Goal: Transaction & Acquisition: Purchase product/service

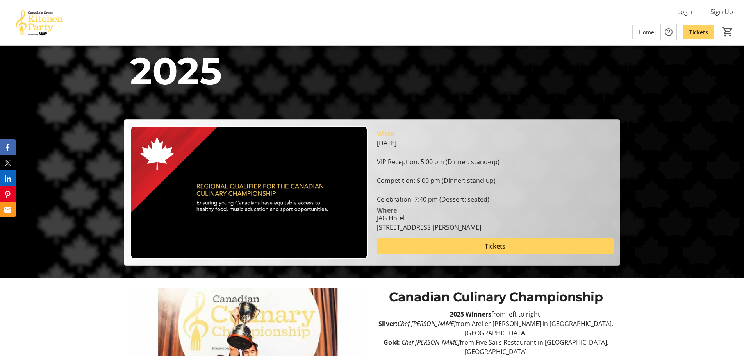
scroll to position [78, 0]
click at [510, 245] on span at bounding box center [495, 245] width 237 height 19
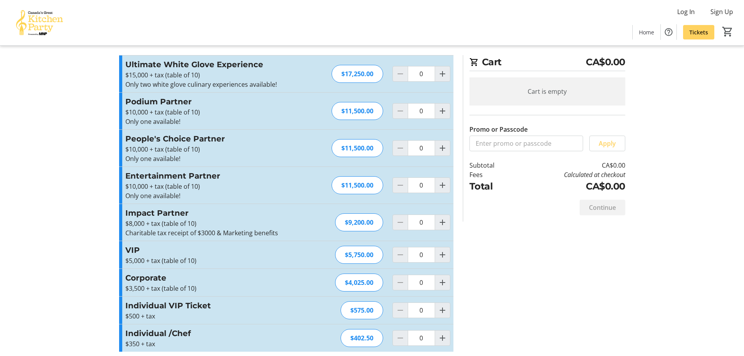
scroll to position [14, 0]
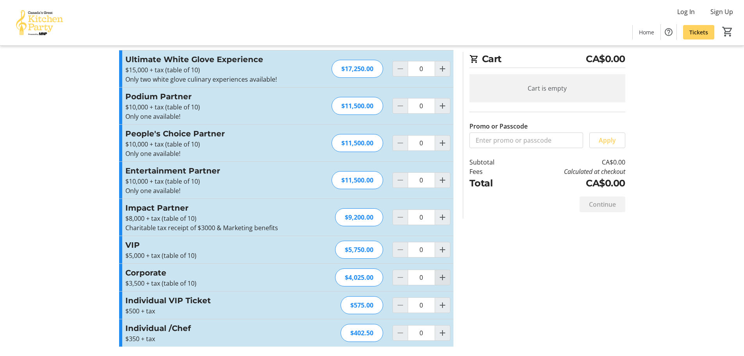
click at [442, 282] on mat-icon "Increment by one" at bounding box center [442, 277] width 9 height 9
type input "1"
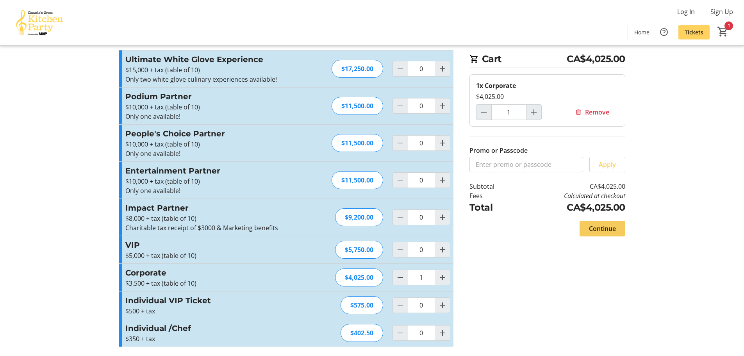
click at [613, 231] on span "Continue" at bounding box center [602, 228] width 27 height 9
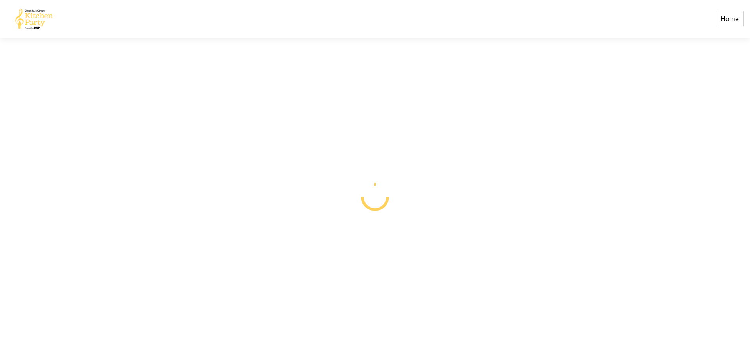
select select "CA"
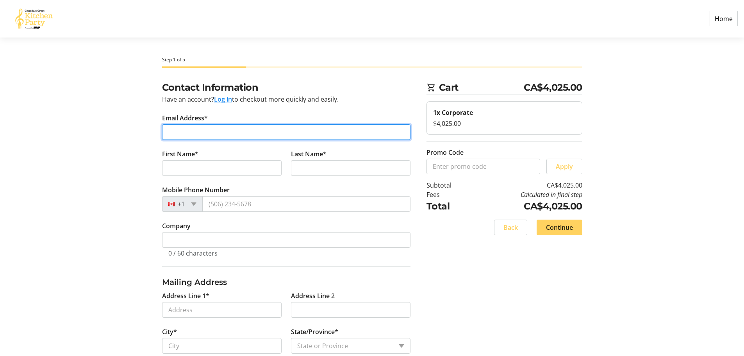
click at [300, 133] on input "Email Address*" at bounding box center [286, 132] width 248 height 16
type input "r"
click at [221, 134] on input "[EMAIL_ADDRESS][DOMAIN_NAME]" at bounding box center [286, 132] width 248 height 16
type input "[EMAIL_ADDRESS][DOMAIN_NAME]"
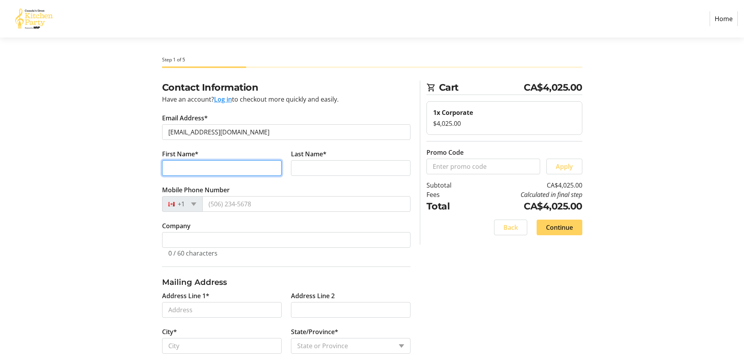
click at [224, 163] on tr-form-field "First Name*" at bounding box center [221, 167] width 129 height 36
type input "[PERSON_NAME]"
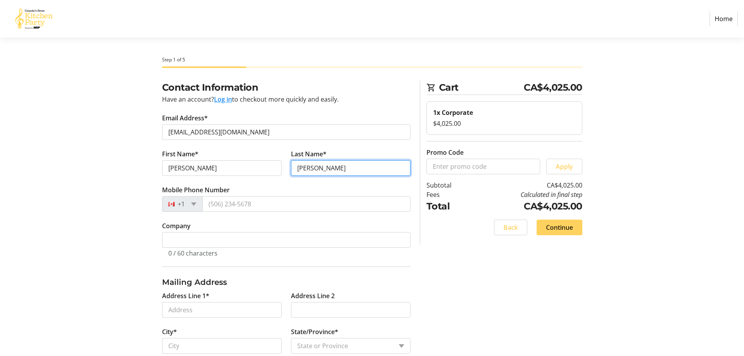
type input "[PERSON_NAME]"
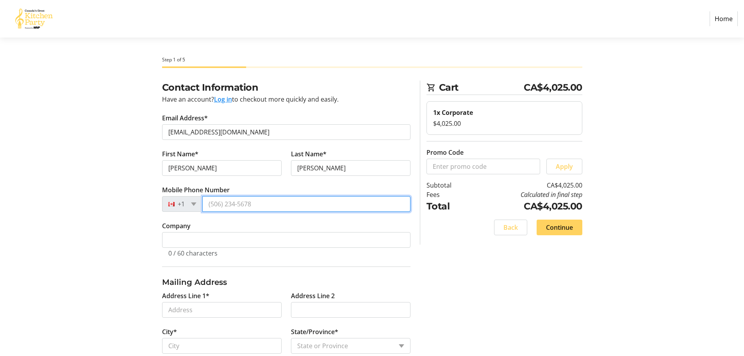
click at [257, 203] on input "Mobile Phone Number" at bounding box center [306, 204] width 208 height 16
type input "[PHONE_NUMBER]"
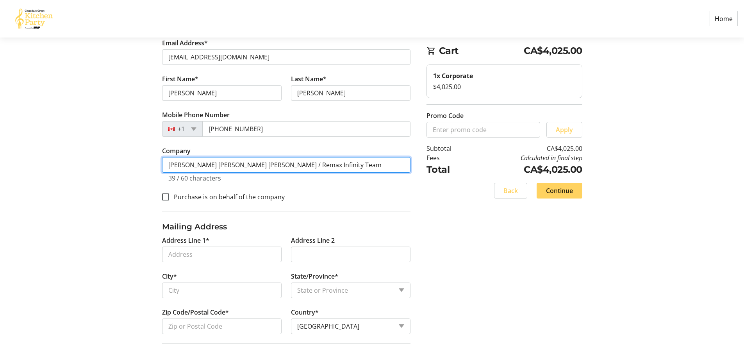
scroll to position [78, 0]
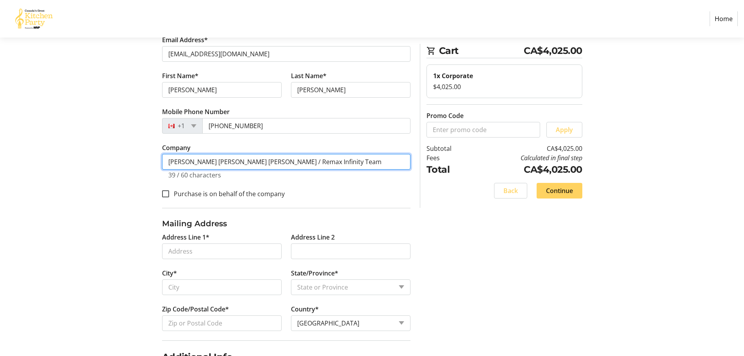
type input "[PERSON_NAME] [PERSON_NAME] [PERSON_NAME] / Remax Infinity Team"
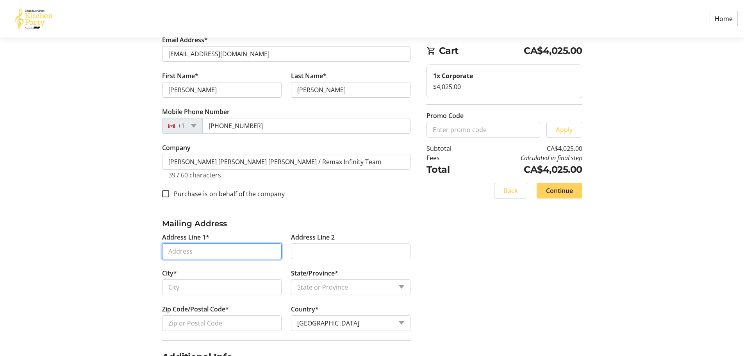
click at [217, 250] on input "Address Line 1*" at bounding box center [222, 251] width 120 height 16
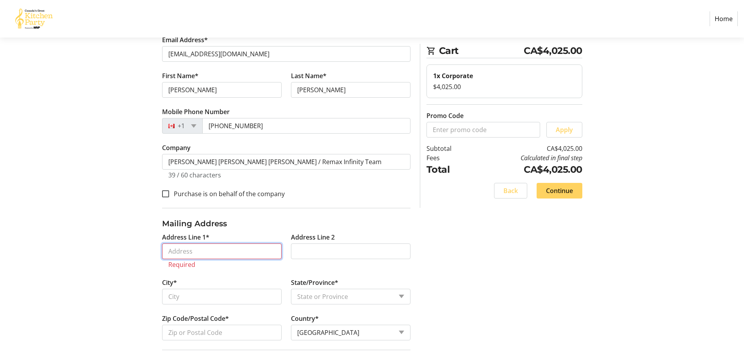
paste input "[STREET_ADDRESS],"
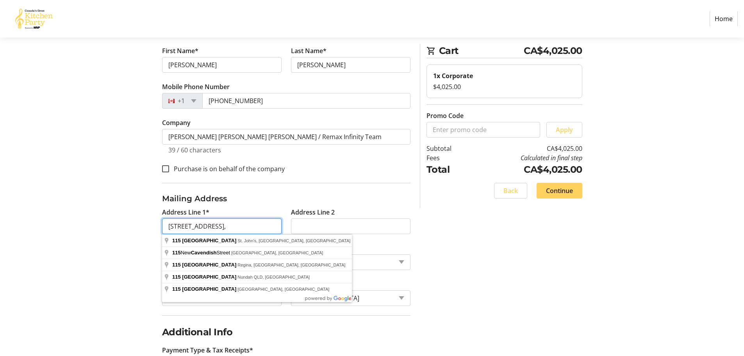
scroll to position [117, 0]
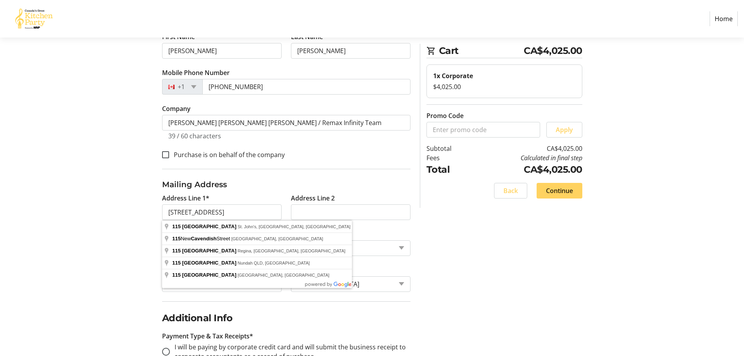
type input "[STREET_ADDRESS]"
type input "St. [PERSON_NAME]'s"
select select "NL"
type input "A1C 2B9"
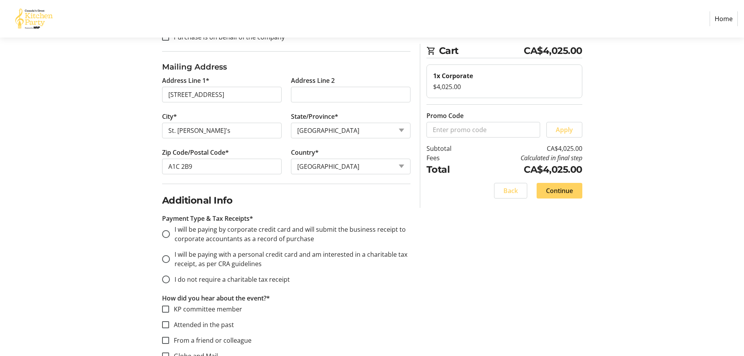
scroll to position [313, 0]
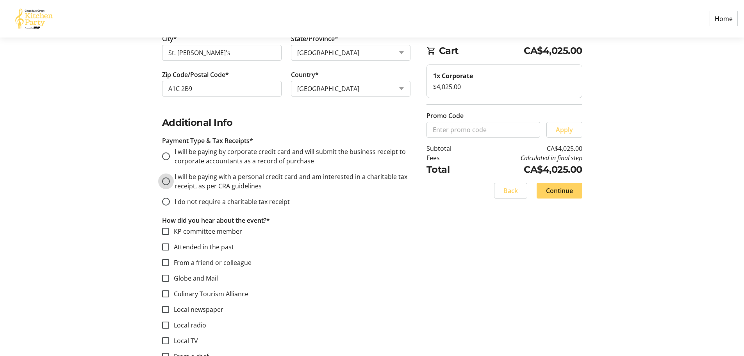
click at [169, 182] on input "I will be paying with a personal credit card and am interested in a charitable …" at bounding box center [166, 181] width 8 height 8
radio input "true"
click at [169, 158] on input "I will be paying by corporate credit card and will submit the business receipt …" at bounding box center [166, 156] width 8 height 8
radio input "true"
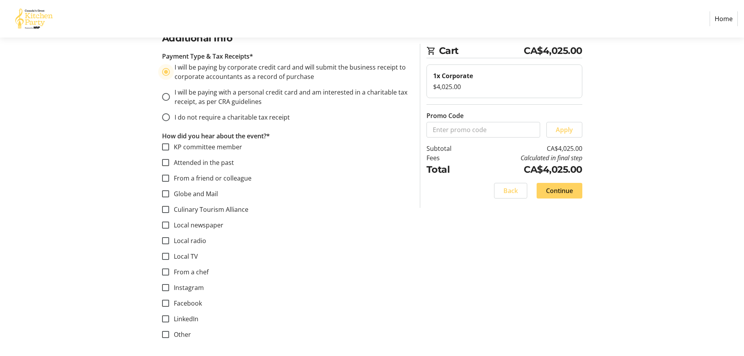
scroll to position [399, 0]
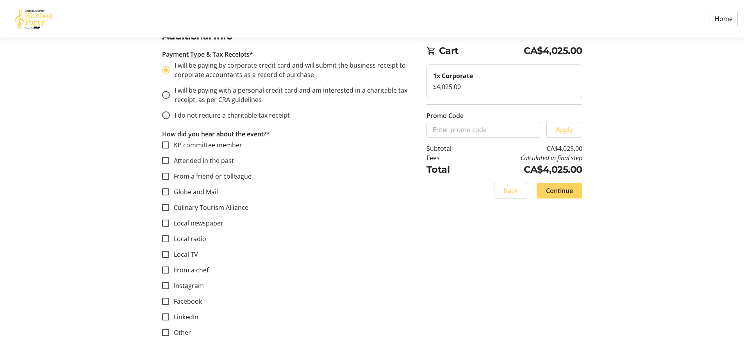
click at [192, 147] on label "KP committee member" at bounding box center [205, 144] width 73 height 9
click at [169, 147] on input "KP committee member" at bounding box center [165, 144] width 7 height 7
checkbox input "true"
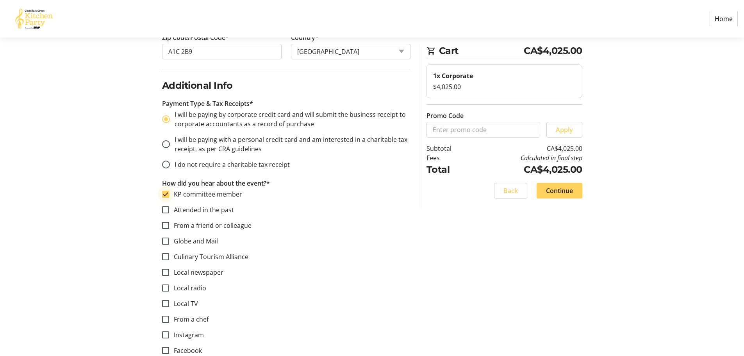
scroll to position [282, 0]
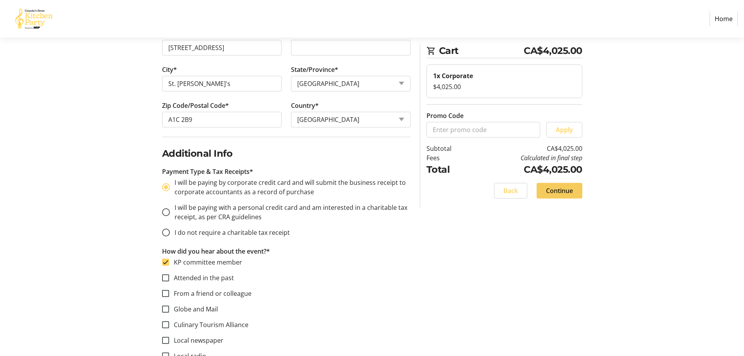
click at [572, 195] on span at bounding box center [560, 190] width 46 height 19
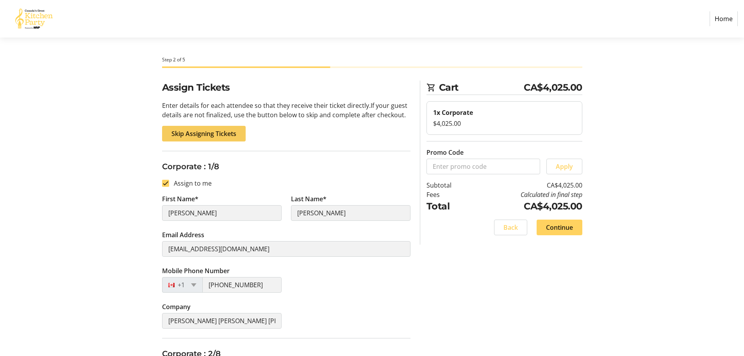
click at [225, 139] on span at bounding box center [204, 133] width 84 height 19
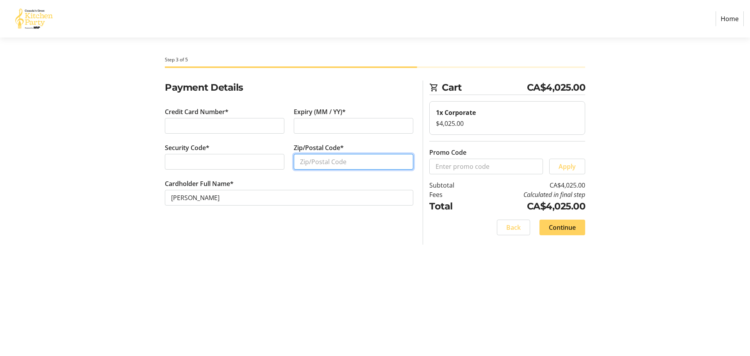
click at [300, 163] on input "Zip/Postal Code*" at bounding box center [354, 162] width 120 height 16
paste input "0S2"
type input "A1A 0S2"
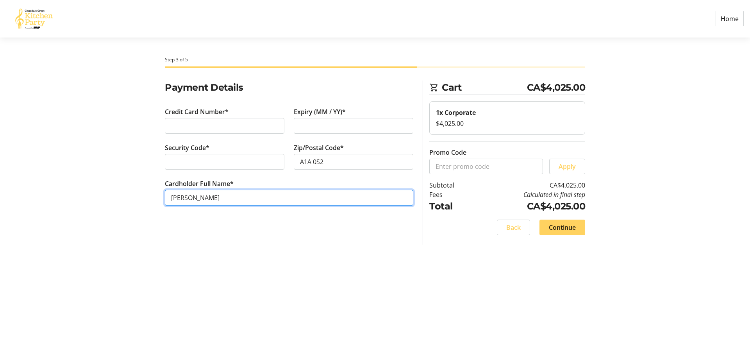
click at [186, 198] on input "[PERSON_NAME]" at bounding box center [289, 198] width 248 height 16
type input "[PERSON_NAME]"
click at [301, 227] on div "Payment Details Credit Card Number* Expiry (MM / YY)* Security Code* Zip/Postal…" at bounding box center [289, 162] width 258 height 164
click at [574, 227] on span "Continue" at bounding box center [562, 227] width 27 height 9
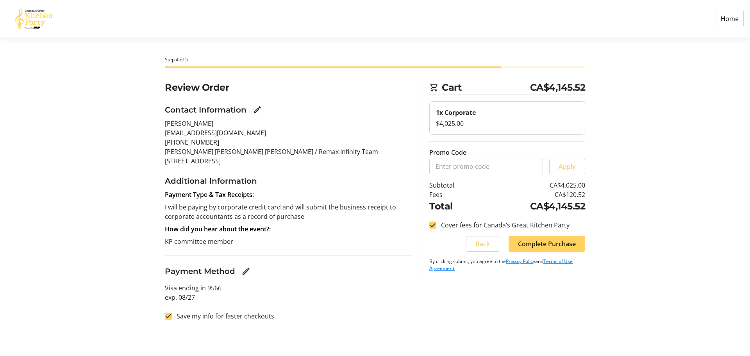
click at [551, 223] on label "Cover fees for Canada’s Great Kitchen Party" at bounding box center [502, 224] width 133 height 9
click at [436, 223] on input "Cover fees for Canada’s Great Kitchen Party" at bounding box center [432, 224] width 7 height 7
click at [550, 225] on label "Cover fees for Canada’s Great Kitchen Party" at bounding box center [502, 224] width 133 height 9
click at [436, 225] on input "Cover fees for Canada’s Great Kitchen Party" at bounding box center [432, 224] width 7 height 7
click at [507, 226] on label "Cover fees for Canada’s Great Kitchen Party" at bounding box center [502, 224] width 133 height 9
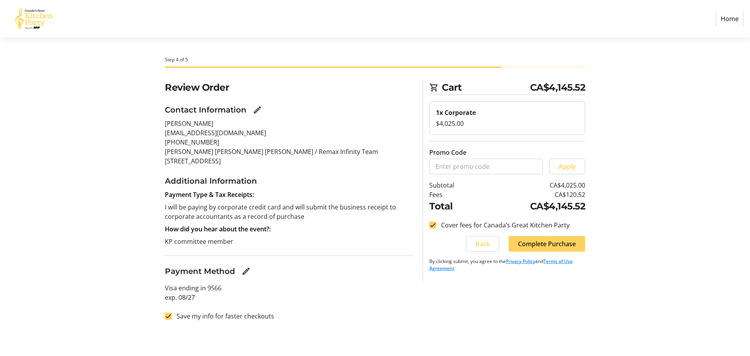
click at [436, 226] on input "Cover fees for Canada’s Great Kitchen Party" at bounding box center [432, 224] width 7 height 7
checkbox input "false"
click at [545, 246] on span "Complete Purchase" at bounding box center [547, 243] width 58 height 9
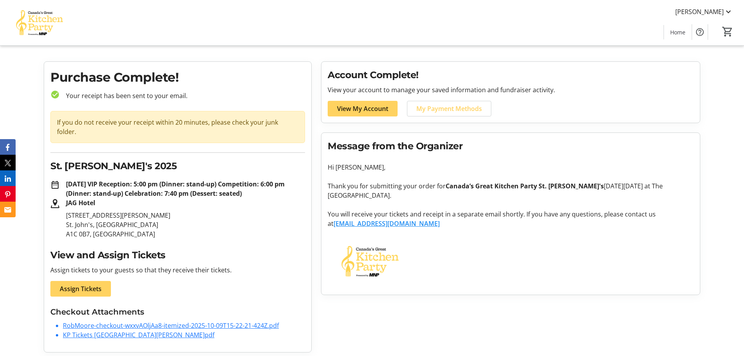
scroll to position [13, 0]
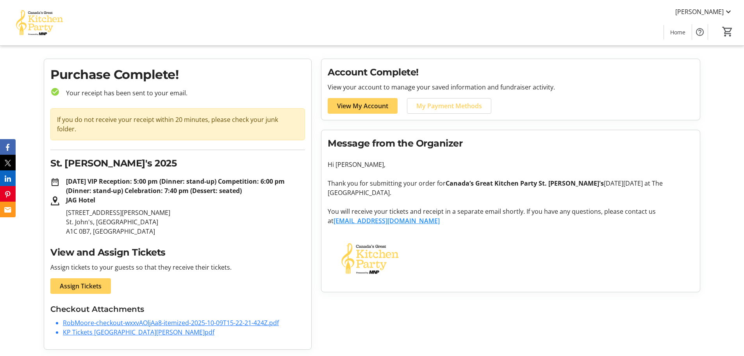
click at [113, 333] on link "KP Tickets [GEOGRAPHIC_DATA][PERSON_NAME]pdf" at bounding box center [139, 332] width 152 height 9
click at [129, 323] on link "RobMoore-checkout-wxxvAOljAa8-itemized-2025-10-09T15-22-21-424Z.pdf" at bounding box center [171, 322] width 216 height 9
